Goal: Information Seeking & Learning: Learn about a topic

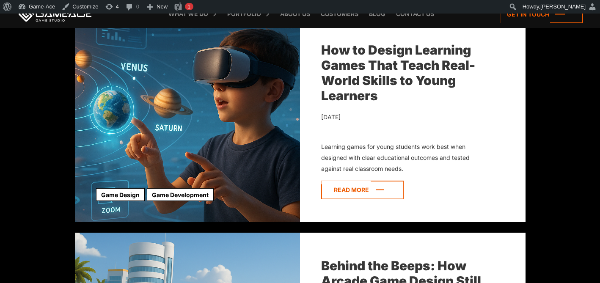
scroll to position [1834, 0]
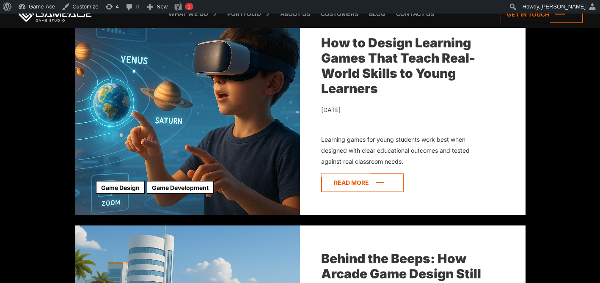
click at [362, 187] on icon at bounding box center [362, 182] width 83 height 18
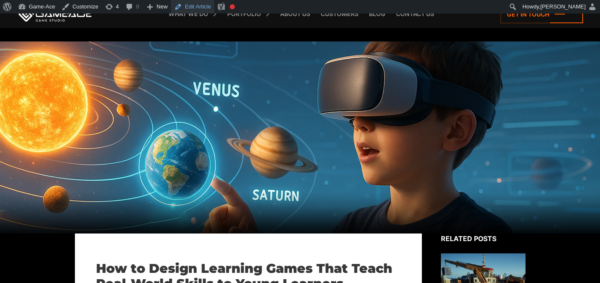
click at [199, 8] on link "Edit Article" at bounding box center [192, 7] width 43 height 14
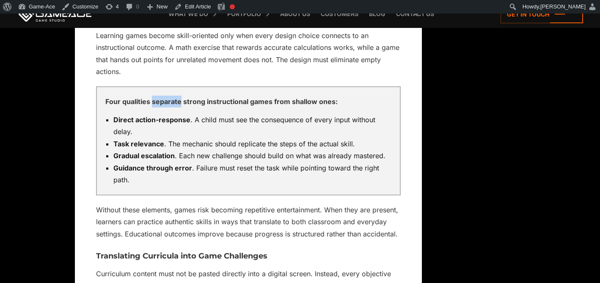
scroll to position [3077, 0]
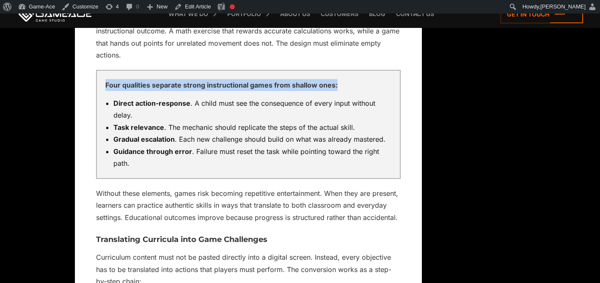
drag, startPoint x: 337, startPoint y: 85, endPoint x: 102, endPoint y: 87, distance: 235.3
click at [102, 86] on div "Four qualities separate strong instructional games from shallow ones: Direct ac…" at bounding box center [248, 124] width 305 height 109
copy p "Four qualities separate strong instructional games from shallow ones:"
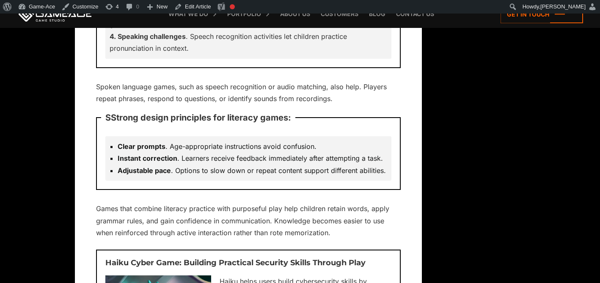
scroll to position [5624, 0]
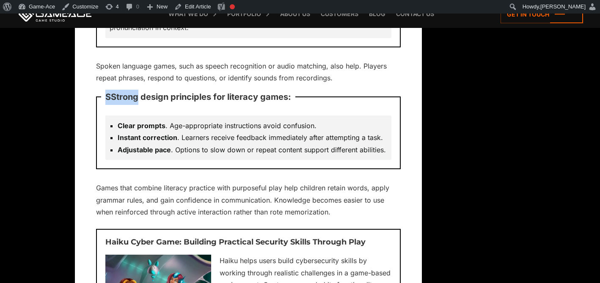
drag, startPoint x: 139, startPoint y: 88, endPoint x: 107, endPoint y: 88, distance: 32.2
click at [107, 88] on p "SStrong design principles for literacy games:" at bounding box center [198, 97] width 194 height 24
copy p "SStrong"
click at [194, 7] on link "Edit Article" at bounding box center [192, 7] width 43 height 14
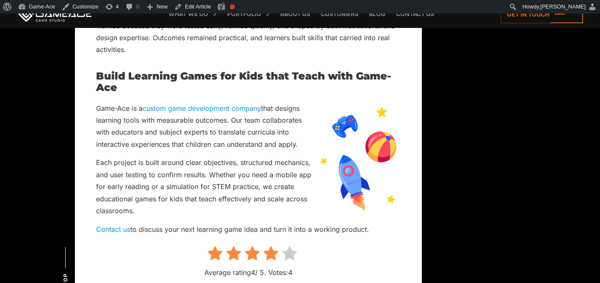
scroll to position [7687, 0]
click at [293, 246] on icon at bounding box center [289, 253] width 15 height 16
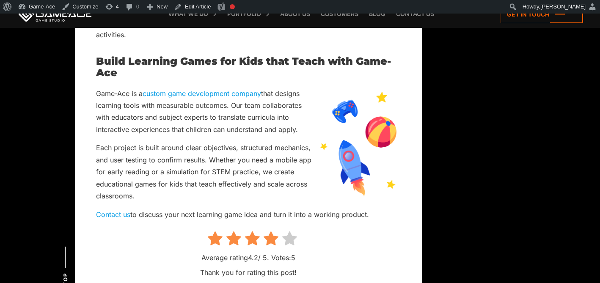
click at [289, 231] on icon at bounding box center [289, 239] width 15 height 16
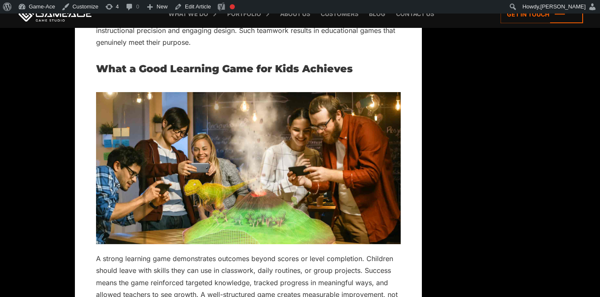
scroll to position [6674, 0]
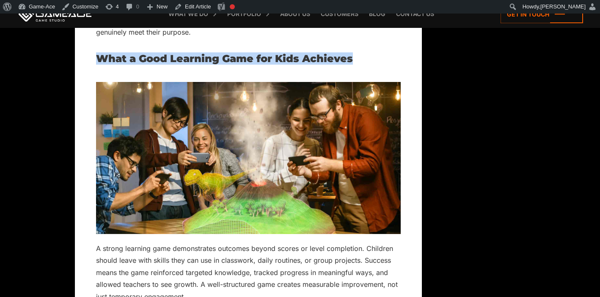
drag, startPoint x: 357, startPoint y: 49, endPoint x: 82, endPoint y: 39, distance: 275.6
copy h2 "What a Good Learning Game for Kids Achieves"
click at [203, 8] on link "Edit Article" at bounding box center [192, 7] width 43 height 14
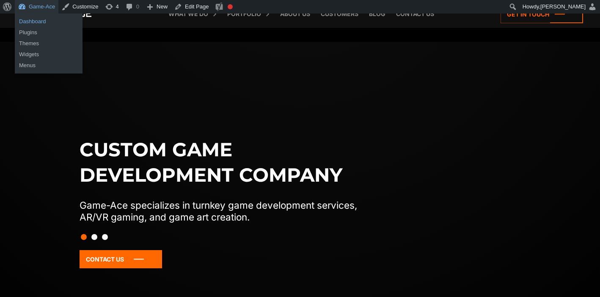
click at [38, 22] on link "Dashboard" at bounding box center [49, 21] width 68 height 11
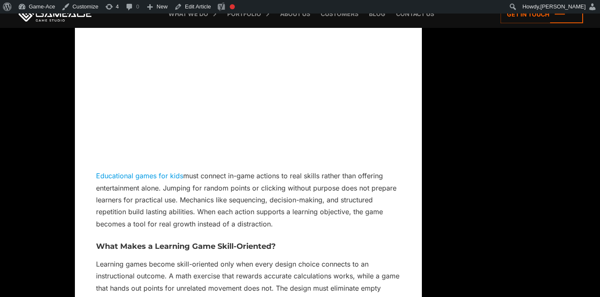
scroll to position [2845, 0]
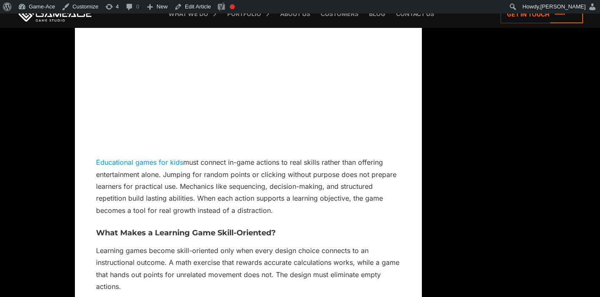
click at [166, 164] on link "Educational games for kids" at bounding box center [139, 162] width 87 height 8
drag, startPoint x: 186, startPoint y: 161, endPoint x: 314, endPoint y: 166, distance: 128.3
click at [314, 166] on p "Educational games for kids must connect in-game actions to real skills rather t…" at bounding box center [248, 187] width 305 height 60
copy p "must connect in-game actions to real ski"
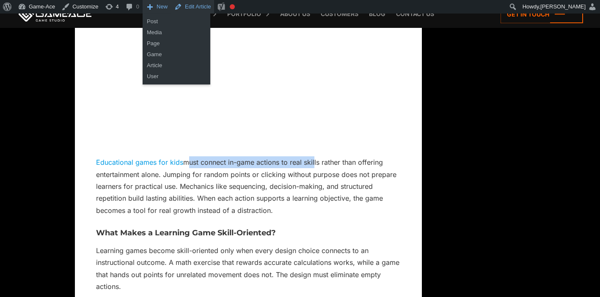
click at [204, 4] on link "Edit Article" at bounding box center [192, 7] width 43 height 14
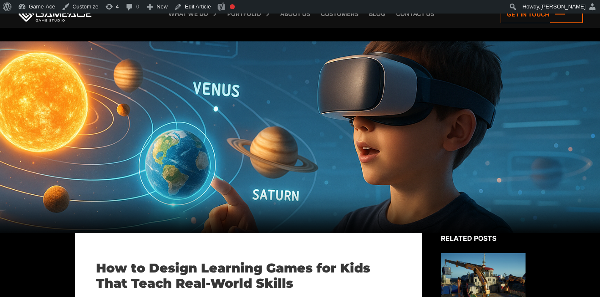
scroll to position [2853, 0]
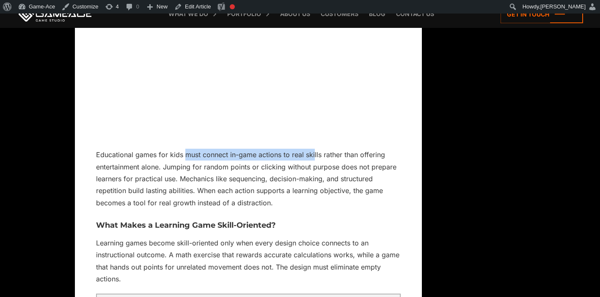
click at [369, 168] on p "Educational games for kids must connect in-game actions to real skills rather t…" at bounding box center [248, 179] width 305 height 60
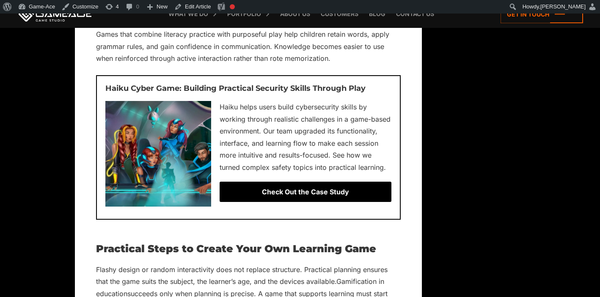
scroll to position [5779, 0]
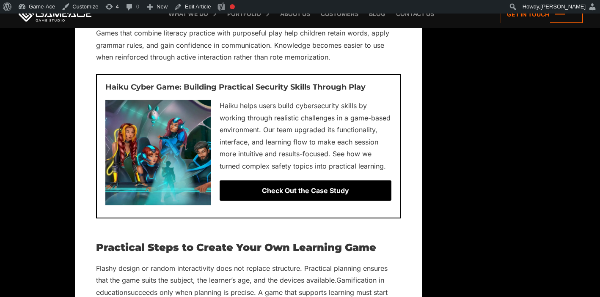
click at [309, 184] on div "Check Out the Case Study" at bounding box center [306, 191] width 172 height 20
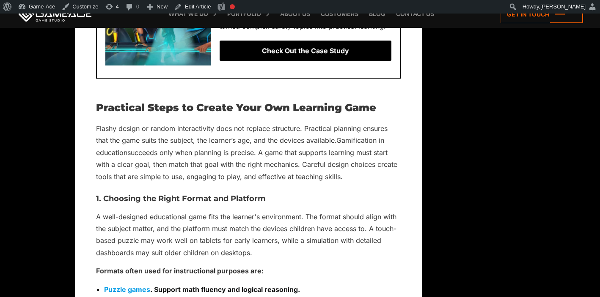
scroll to position [5921, 0]
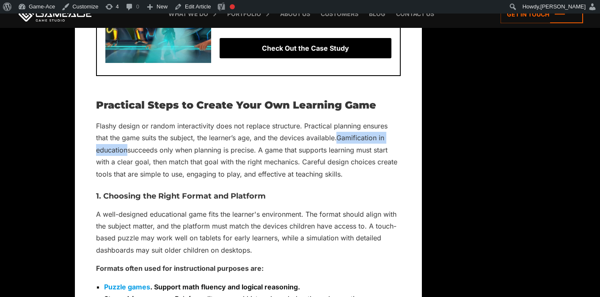
drag, startPoint x: 340, startPoint y: 127, endPoint x: 127, endPoint y: 143, distance: 213.9
click at [127, 143] on link "Gamification in education" at bounding box center [240, 144] width 288 height 20
copy link "Gamification in education"
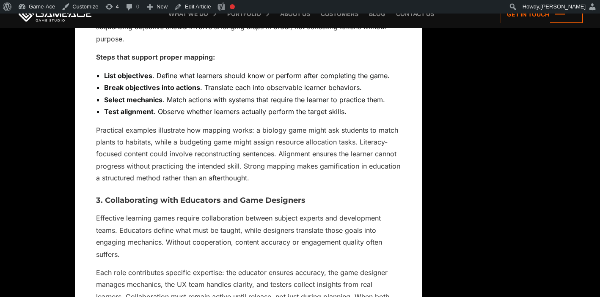
scroll to position [5899, 0]
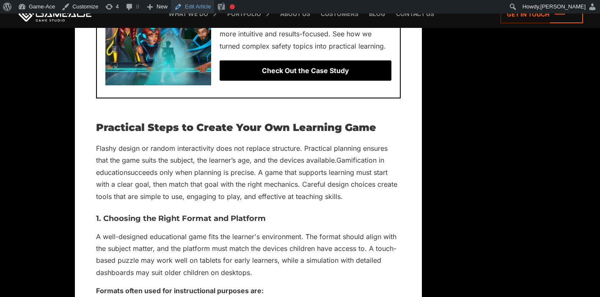
click at [200, 6] on link "Edit Article" at bounding box center [192, 7] width 43 height 14
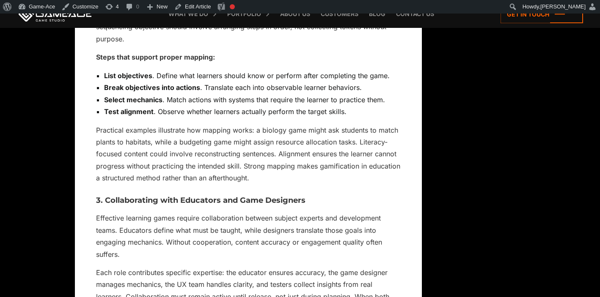
scroll to position [5899, 0]
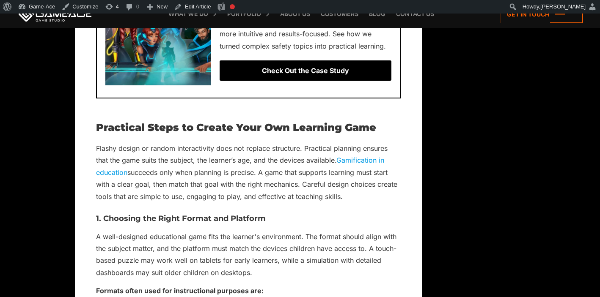
click at [363, 156] on link "Gamification in education" at bounding box center [240, 166] width 288 height 20
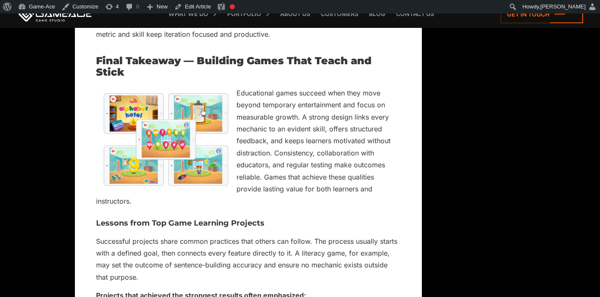
scroll to position [7321, 0]
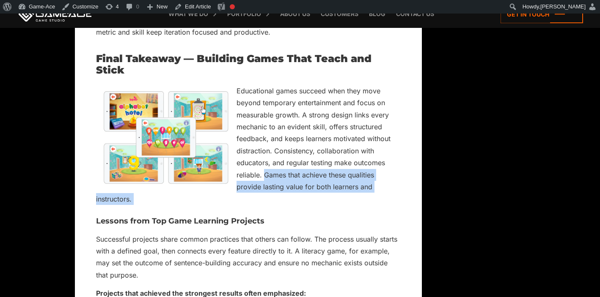
drag, startPoint x: 264, startPoint y: 163, endPoint x: 313, endPoint y: 196, distance: 58.6
copy div "Games that achieve these qualities provide lasting value for both learners and …"
click at [197, 6] on link "Edit Article" at bounding box center [192, 7] width 43 height 14
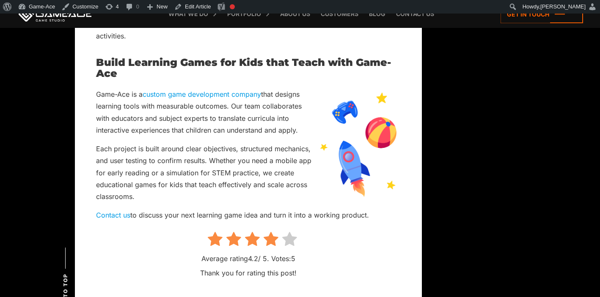
scroll to position [7695, 0]
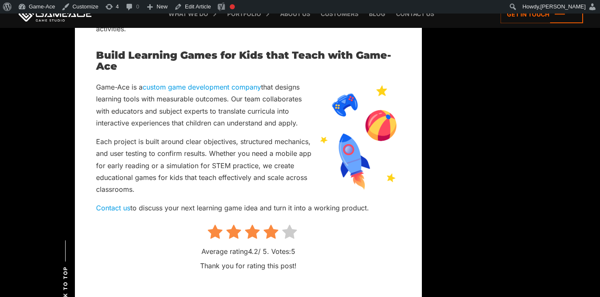
click at [212, 83] on link "custom game development company" at bounding box center [202, 87] width 118 height 8
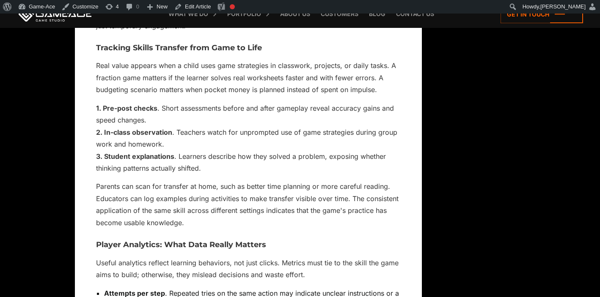
scroll to position [6883, 0]
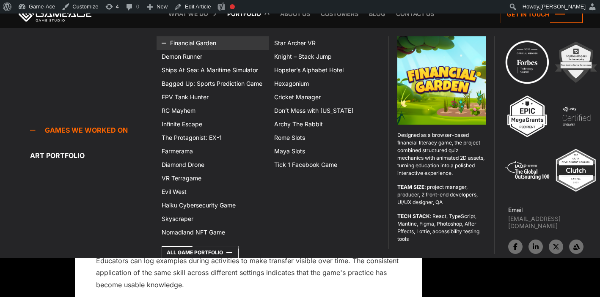
click at [206, 42] on link "Financial Garden" at bounding box center [213, 43] width 113 height 14
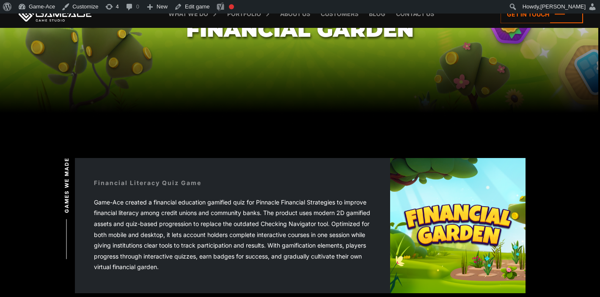
scroll to position [110, 0]
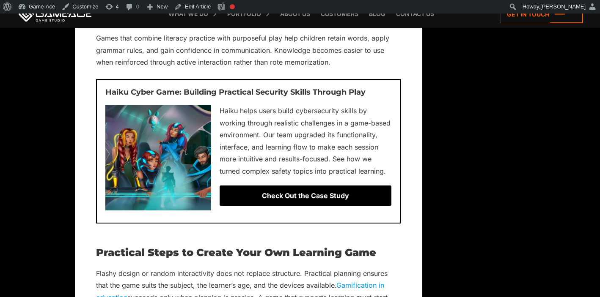
scroll to position [5745, 0]
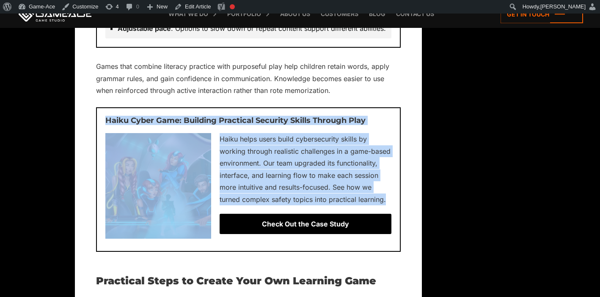
drag, startPoint x: 106, startPoint y: 108, endPoint x: 387, endPoint y: 191, distance: 293.2
click at [387, 191] on div "Haiku Cyber Game: Building Practical Security Skills Through Play Haiku helps u…" at bounding box center [248, 179] width 305 height 145
copy div "Haiku Cyber Game: Building Practical Security Skills Through Play Haiku helps u…"
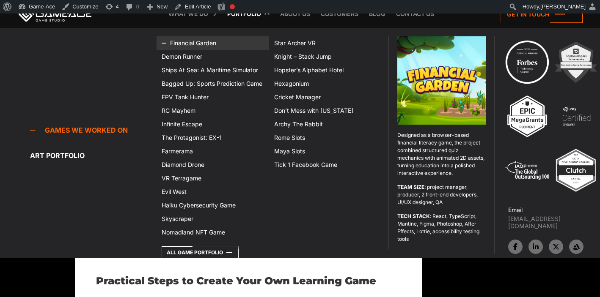
click at [200, 41] on link "Financial Garden" at bounding box center [213, 43] width 113 height 14
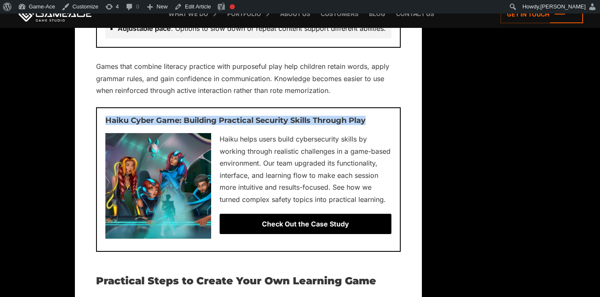
drag, startPoint x: 378, startPoint y: 108, endPoint x: 107, endPoint y: 111, distance: 270.8
click at [107, 117] on h3 "Haiku Cyber Game: Building Practical Security Skills Through Play" at bounding box center [248, 121] width 286 height 8
copy h3 "Haiku Cyber Game: Building Practical Security Skills Through Play"
click at [198, 5] on link "Edit Article" at bounding box center [192, 7] width 43 height 14
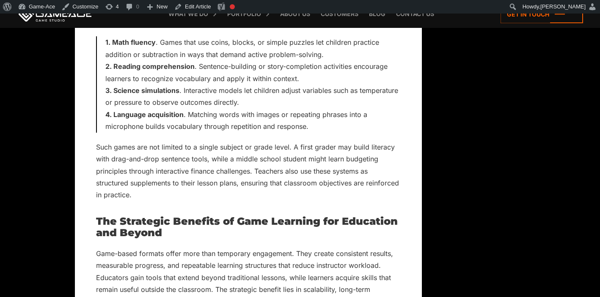
scroll to position [1676, 0]
click at [199, 2] on link "Edit Article" at bounding box center [192, 7] width 43 height 14
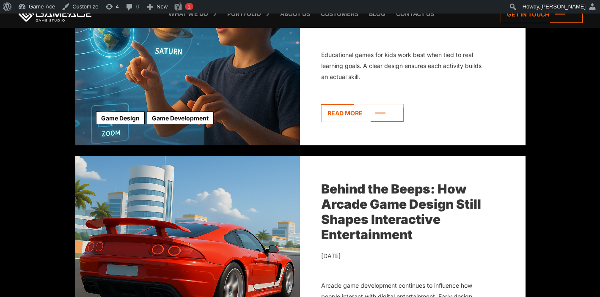
scroll to position [1907, 0]
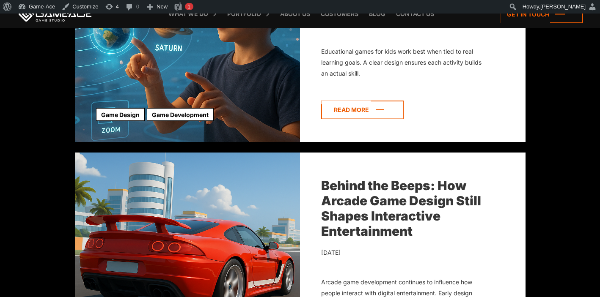
click at [355, 111] on icon at bounding box center [362, 110] width 83 height 18
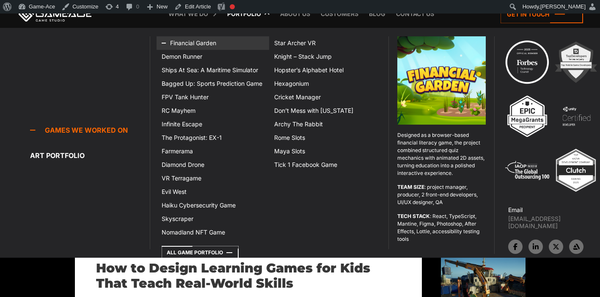
click at [204, 44] on link "Financial Garden" at bounding box center [213, 43] width 113 height 14
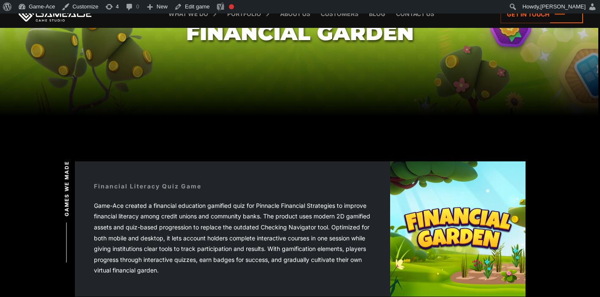
scroll to position [124, 0]
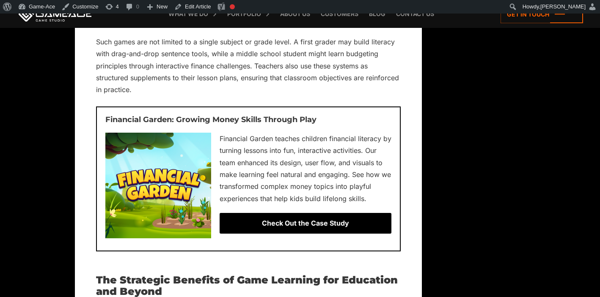
scroll to position [1782, 0]
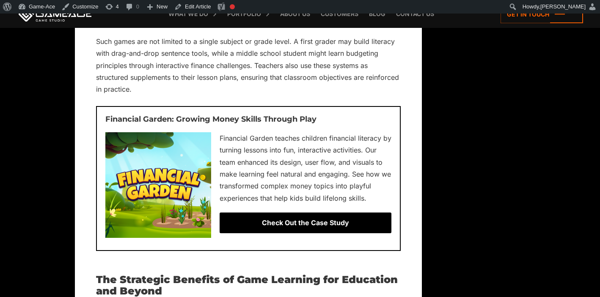
click at [298, 233] on div "Check Out the Case Study" at bounding box center [306, 223] width 172 height 20
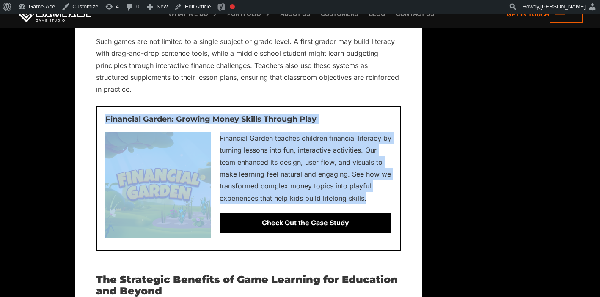
drag, startPoint x: 374, startPoint y: 210, endPoint x: 105, endPoint y: 129, distance: 281.1
click at [105, 129] on div "Financial Garden: Growing Money Skills Through Play [GEOGRAPHIC_DATA] teaches c…" at bounding box center [248, 178] width 305 height 145
copy div "Financial Garden: Growing Money Skills Through Play Financial Garden teaches ch…"
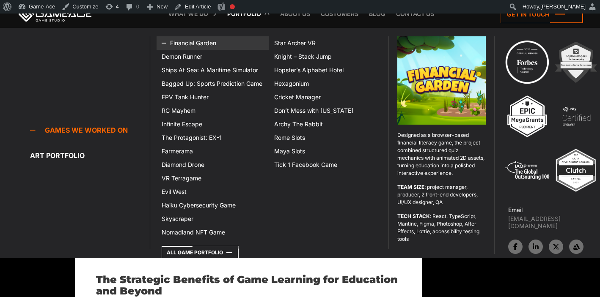
click at [190, 41] on link "Financial Garden" at bounding box center [213, 43] width 113 height 14
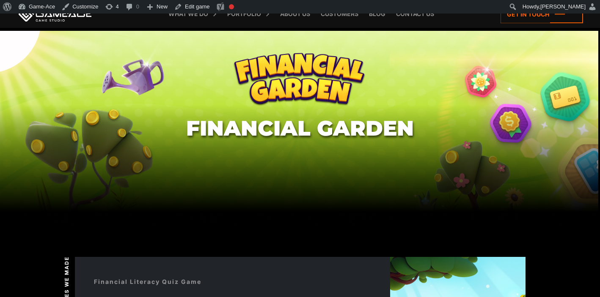
scroll to position [13, 0]
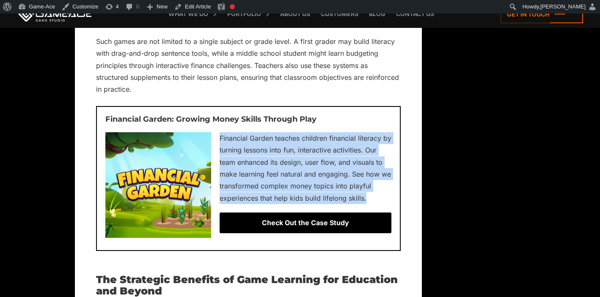
drag, startPoint x: 369, startPoint y: 209, endPoint x: 214, endPoint y: 154, distance: 164.7
click at [214, 154] on p "Financial Garden teaches children financial literacy by turning lessons into fu…" at bounding box center [248, 168] width 286 height 72
copy p "Financial Garden teaches children financial literacy by turning lessons into fu…"
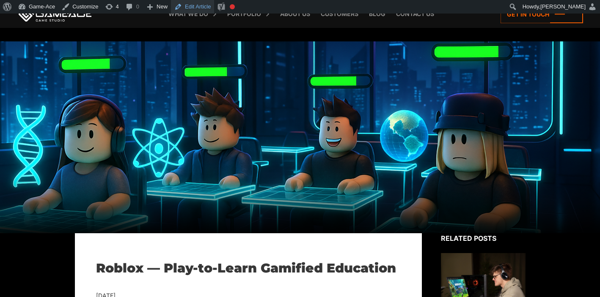
click at [188, 8] on link "Edit Article" at bounding box center [192, 7] width 43 height 14
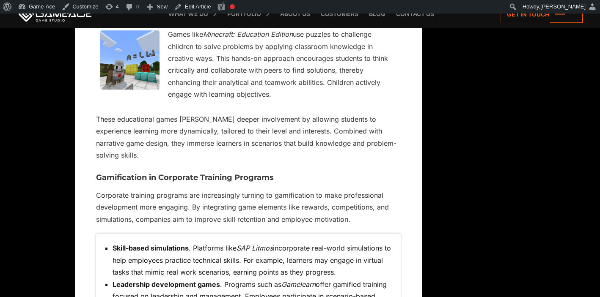
scroll to position [2317, 0]
